Goal: Find specific page/section: Find specific page/section

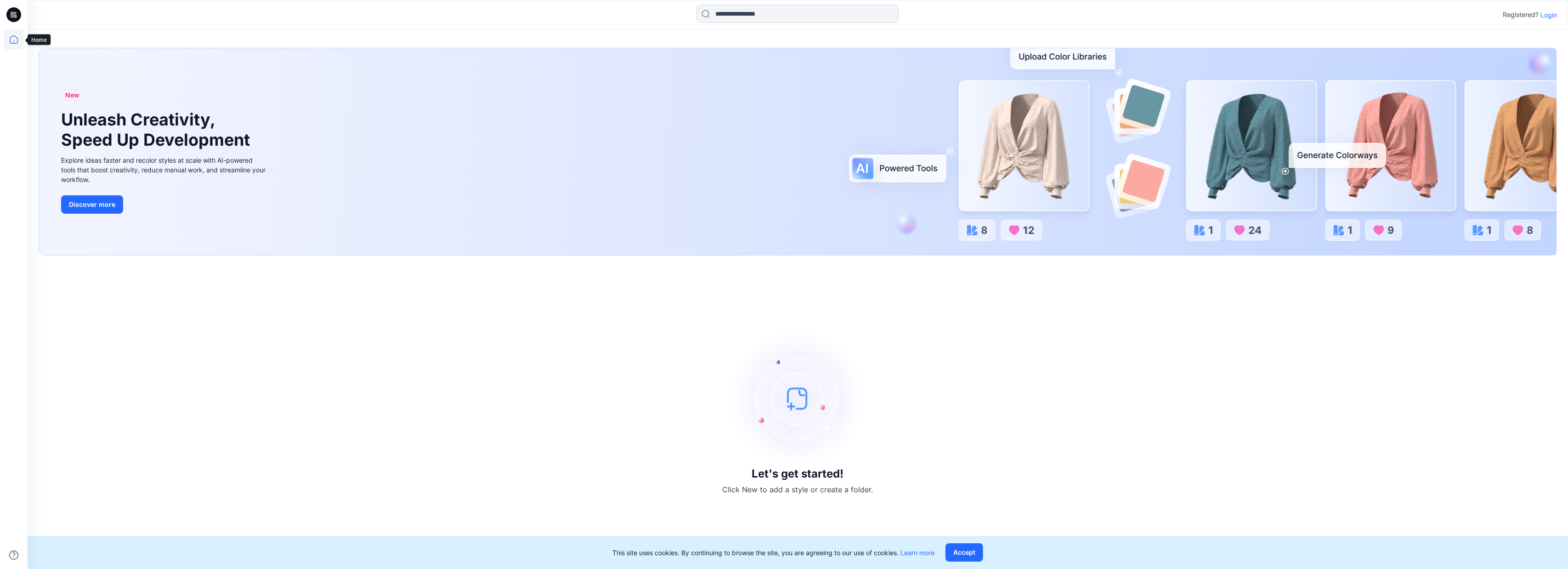
click at [17, 44] on icon at bounding box center [14, 39] width 21 height 21
click at [9, 40] on icon at bounding box center [14, 39] width 21 height 21
click at [1547, 10] on p "Login" at bounding box center [1548, 15] width 16 height 9
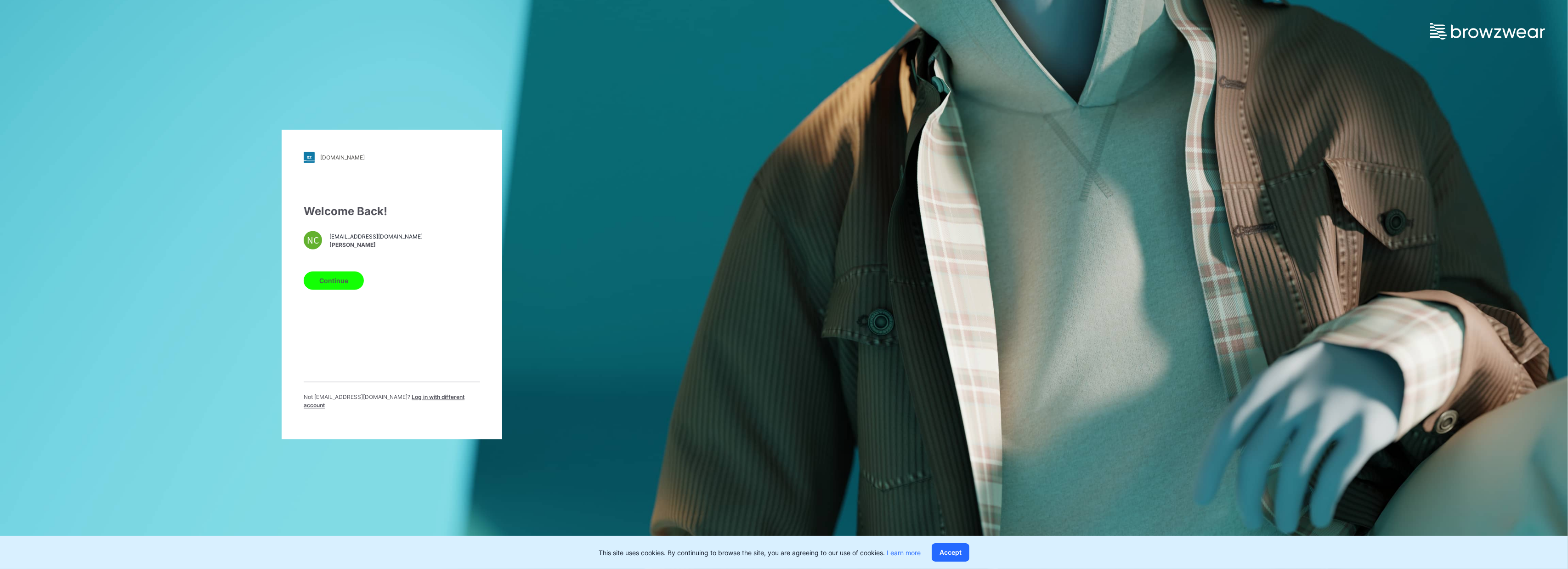
click at [333, 283] on button "Continue" at bounding box center [333, 281] width 60 height 19
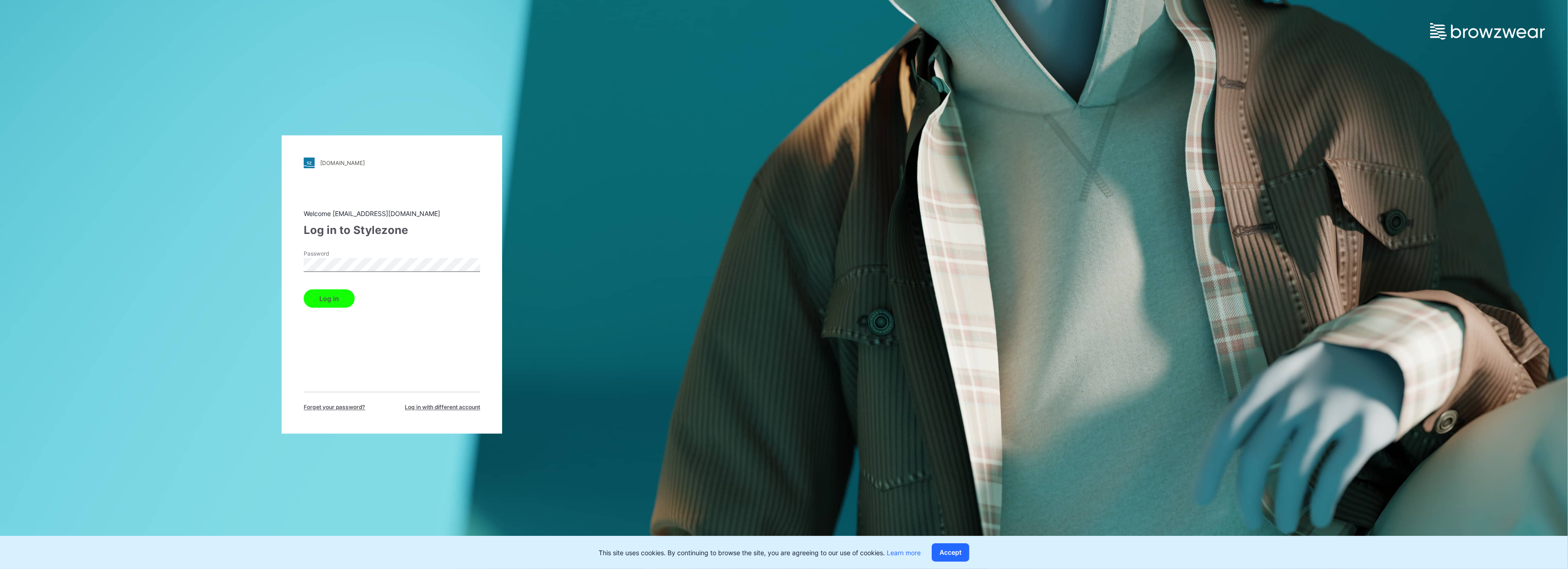
click at [314, 302] on button "Log in" at bounding box center [329, 299] width 51 height 19
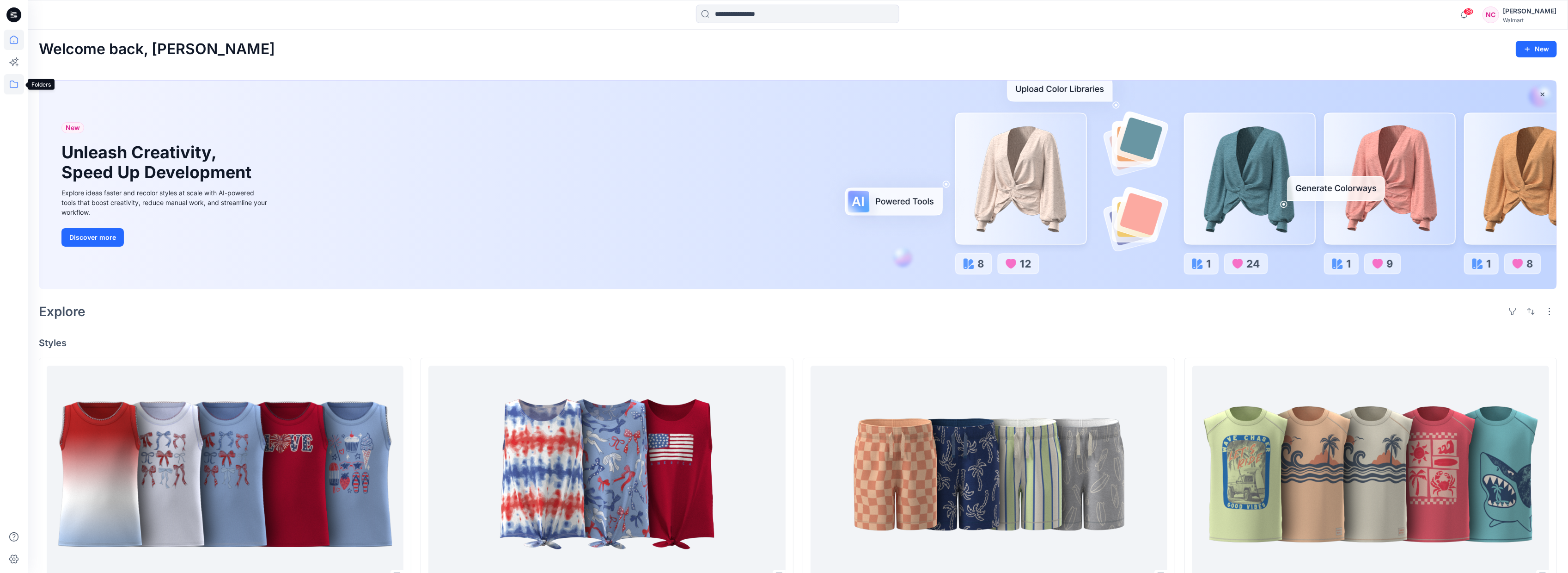
click at [13, 85] on icon at bounding box center [14, 84] width 21 height 21
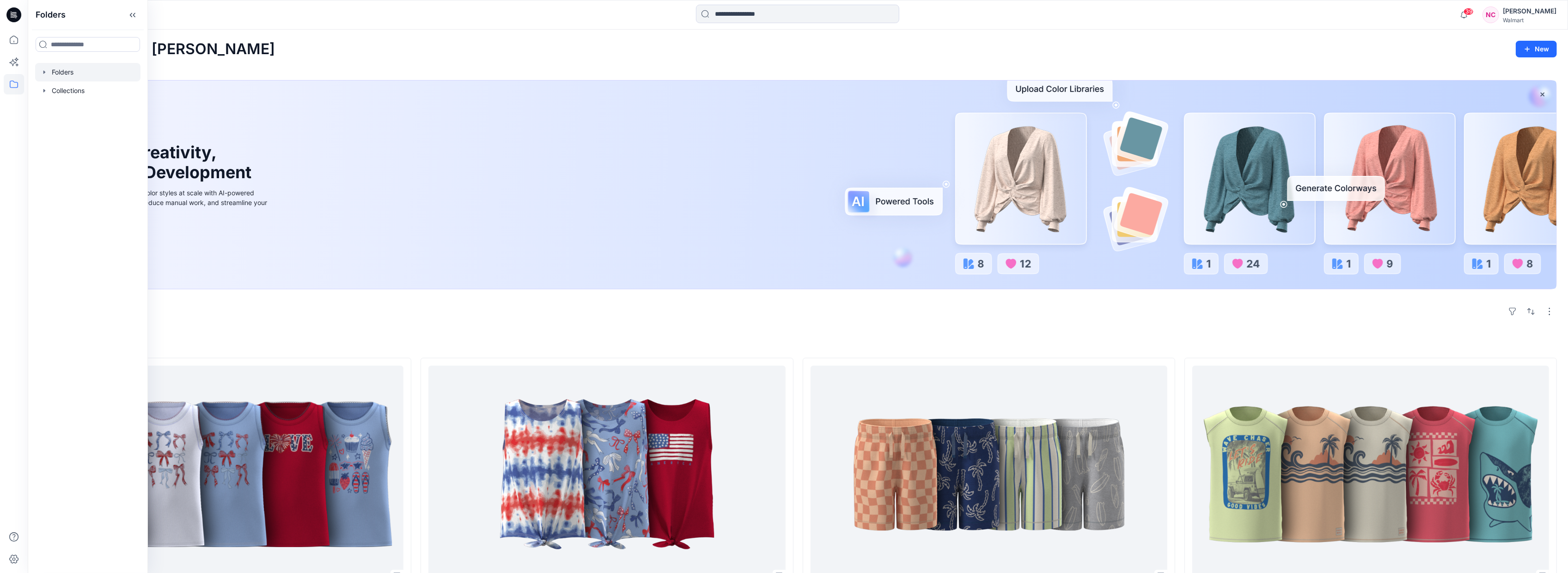
click at [70, 75] on div at bounding box center [88, 72] width 106 height 19
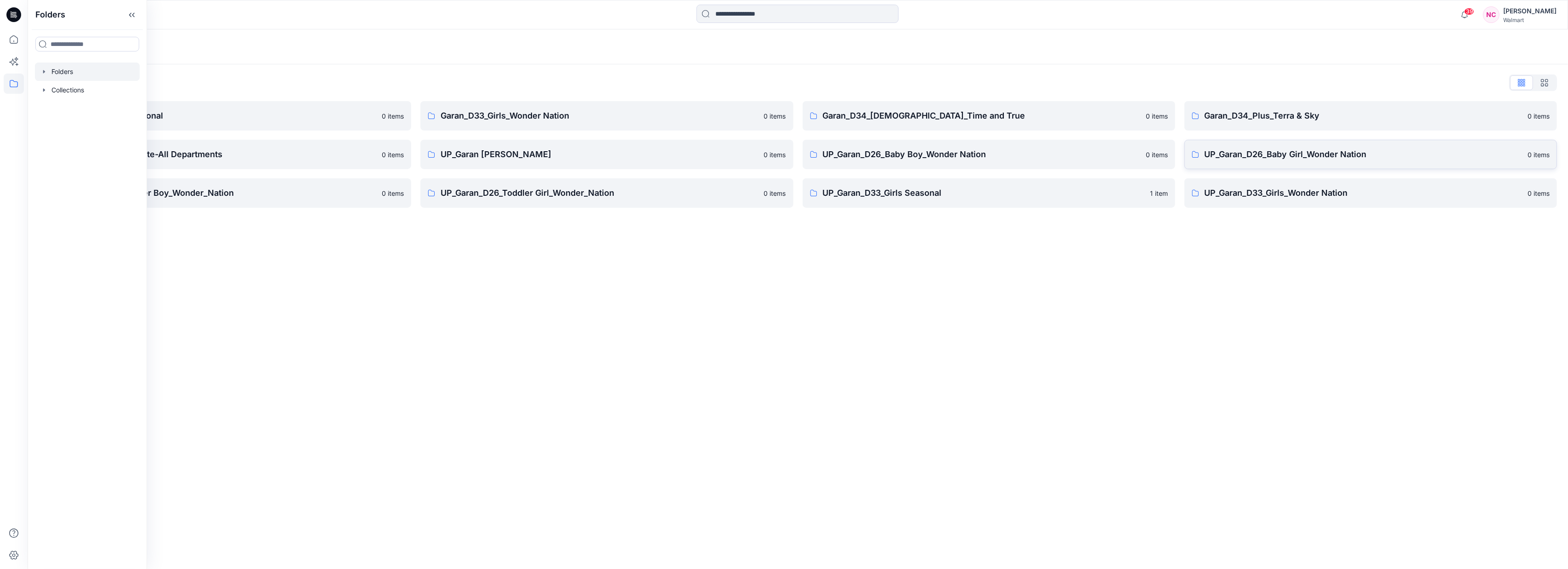
click at [1235, 148] on p "UP_Garan_D26_Baby Girl_Wonder Nation" at bounding box center [1363, 154] width 317 height 13
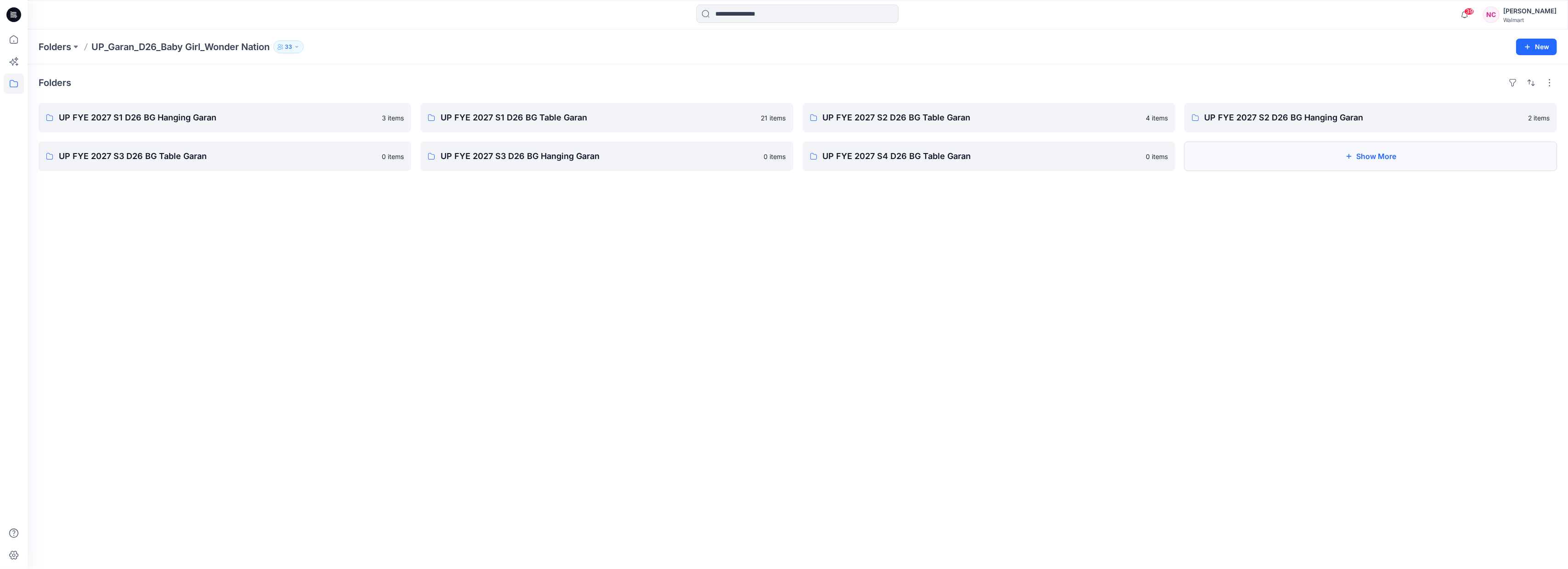
click at [1283, 157] on button "Show More" at bounding box center [1371, 156] width 373 height 29
click at [1303, 126] on link "UP FYE 2027 S2 D26 BG Hanging Garan" at bounding box center [1371, 117] width 373 height 29
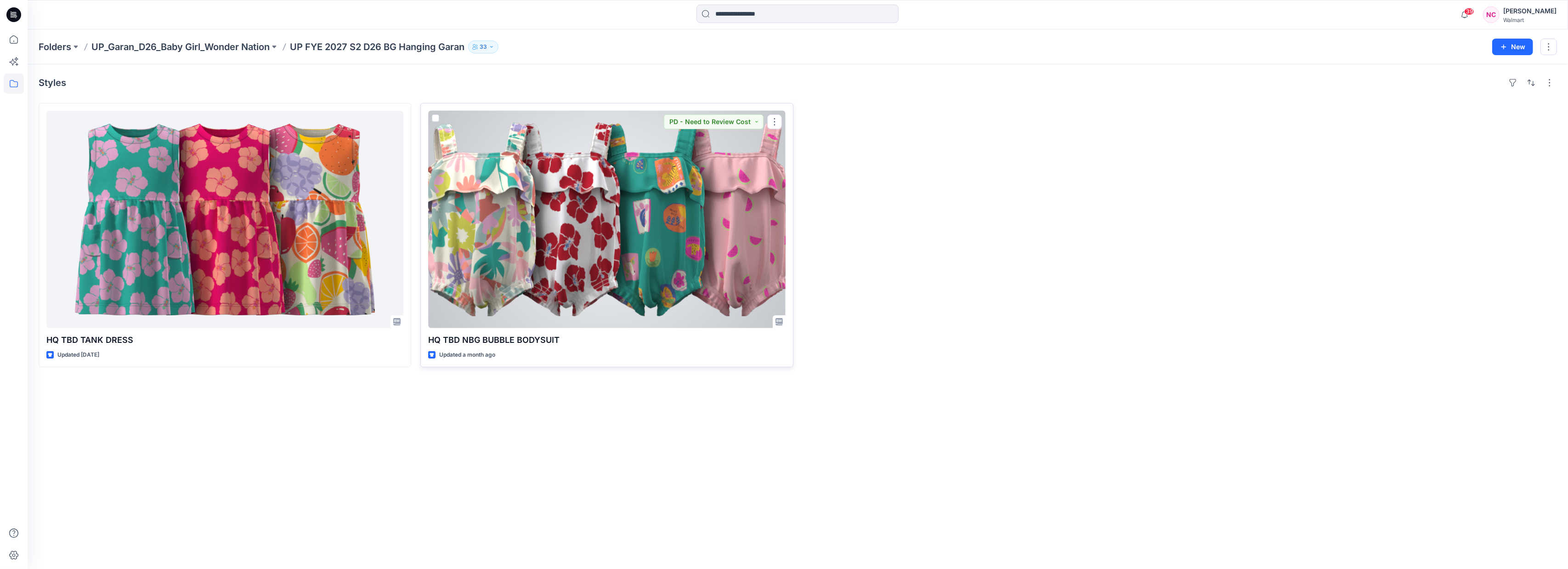
click at [534, 340] on p "HQ TBD NBG BUBBLE BODYSUIT" at bounding box center [607, 339] width 357 height 13
click at [535, 340] on p "HQ TBD NBG BUBBLE BODYSUIT" at bounding box center [607, 339] width 357 height 13
copy div "HQ TBD NBG BUBBLE BODYSUIT"
